Goal: Task Accomplishment & Management: Use online tool/utility

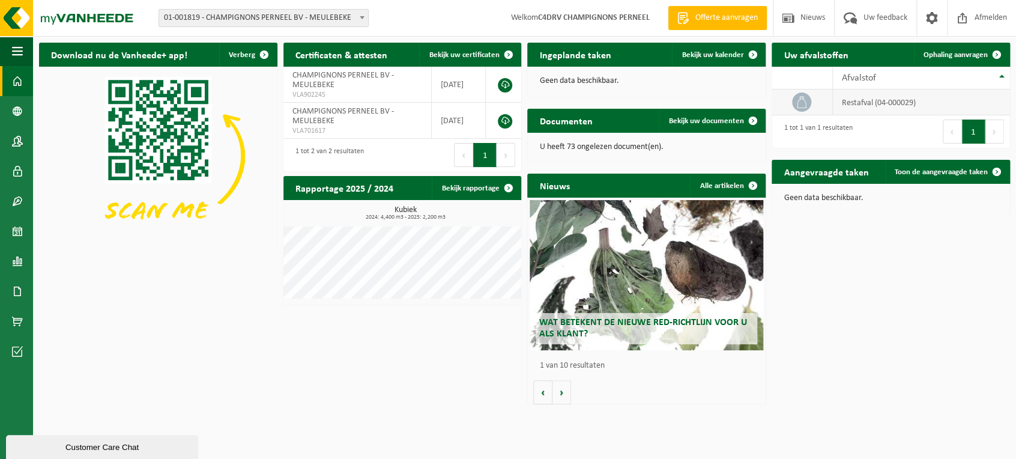
click at [872, 95] on td "restafval (04-000029)" at bounding box center [921, 102] width 177 height 26
click at [975, 55] on span "Ophaling aanvragen" at bounding box center [955, 55] width 64 height 8
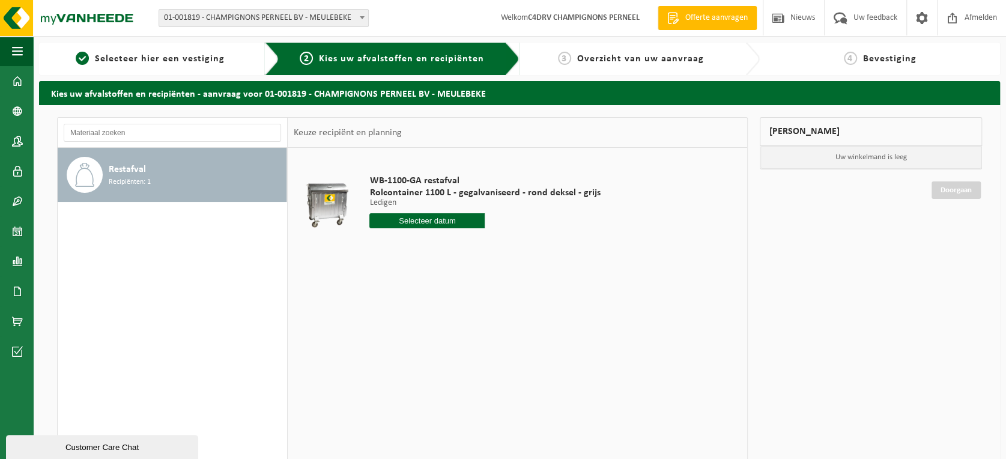
click at [760, 183] on div "Mijn winkelmand Uw winkelmand is leeg Doorgaan" at bounding box center [870, 327] width 234 height 421
click at [449, 219] on input "text" at bounding box center [426, 220] width 115 height 15
click at [402, 328] on div "16" at bounding box center [401, 327] width 21 height 19
type input "Van 2025-09-16"
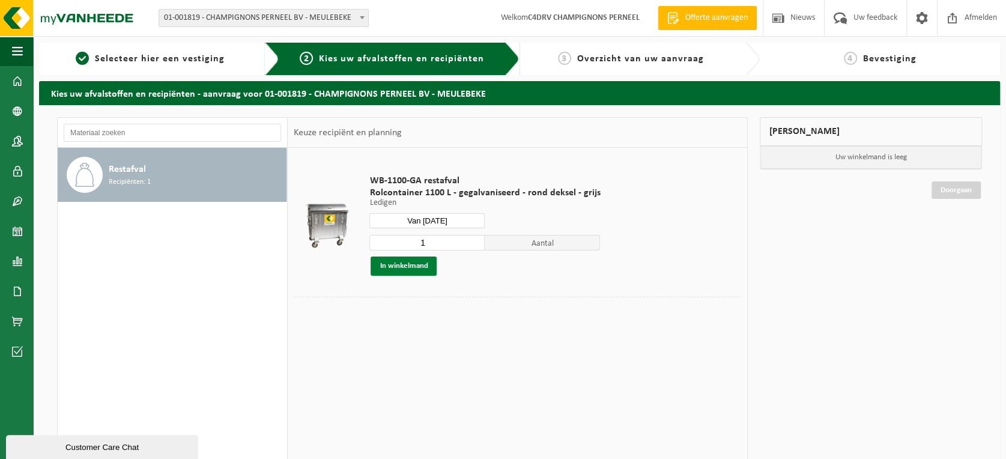
click at [421, 269] on button "In winkelmand" at bounding box center [403, 265] width 66 height 19
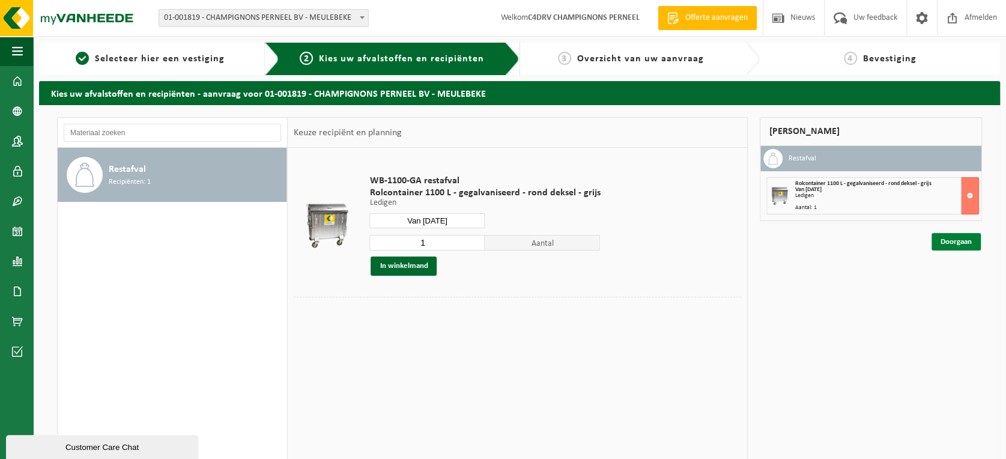
click at [958, 241] on link "Doorgaan" at bounding box center [955, 241] width 49 height 17
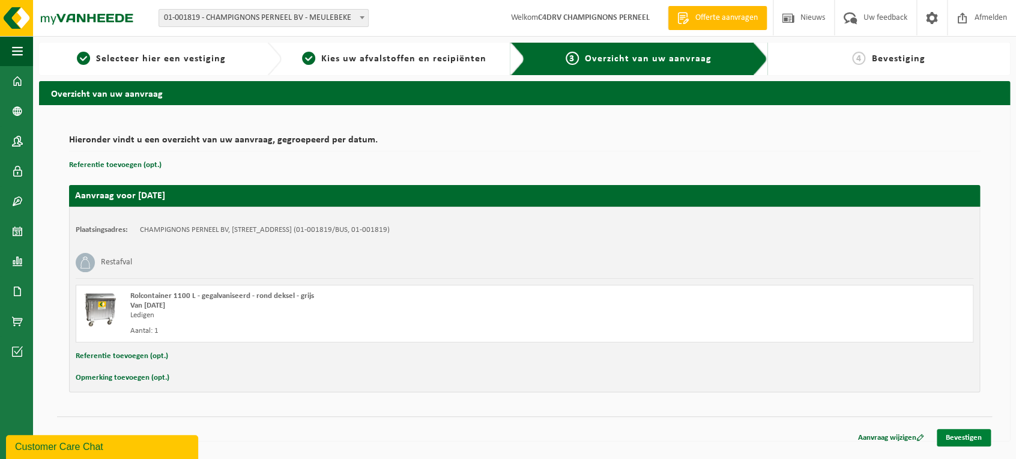
click at [973, 435] on link "Bevestigen" at bounding box center [964, 437] width 54 height 17
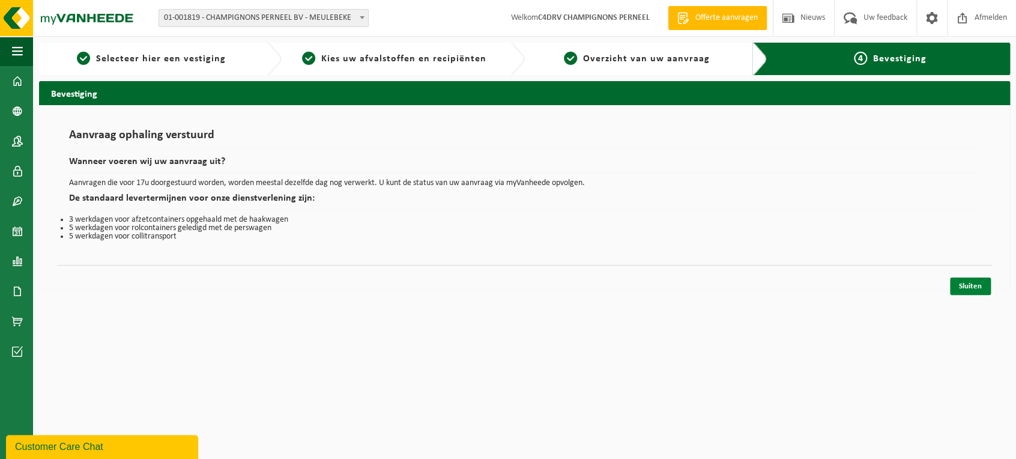
click at [984, 288] on link "Sluiten" at bounding box center [970, 285] width 41 height 17
